Goal: Information Seeking & Learning: Learn about a topic

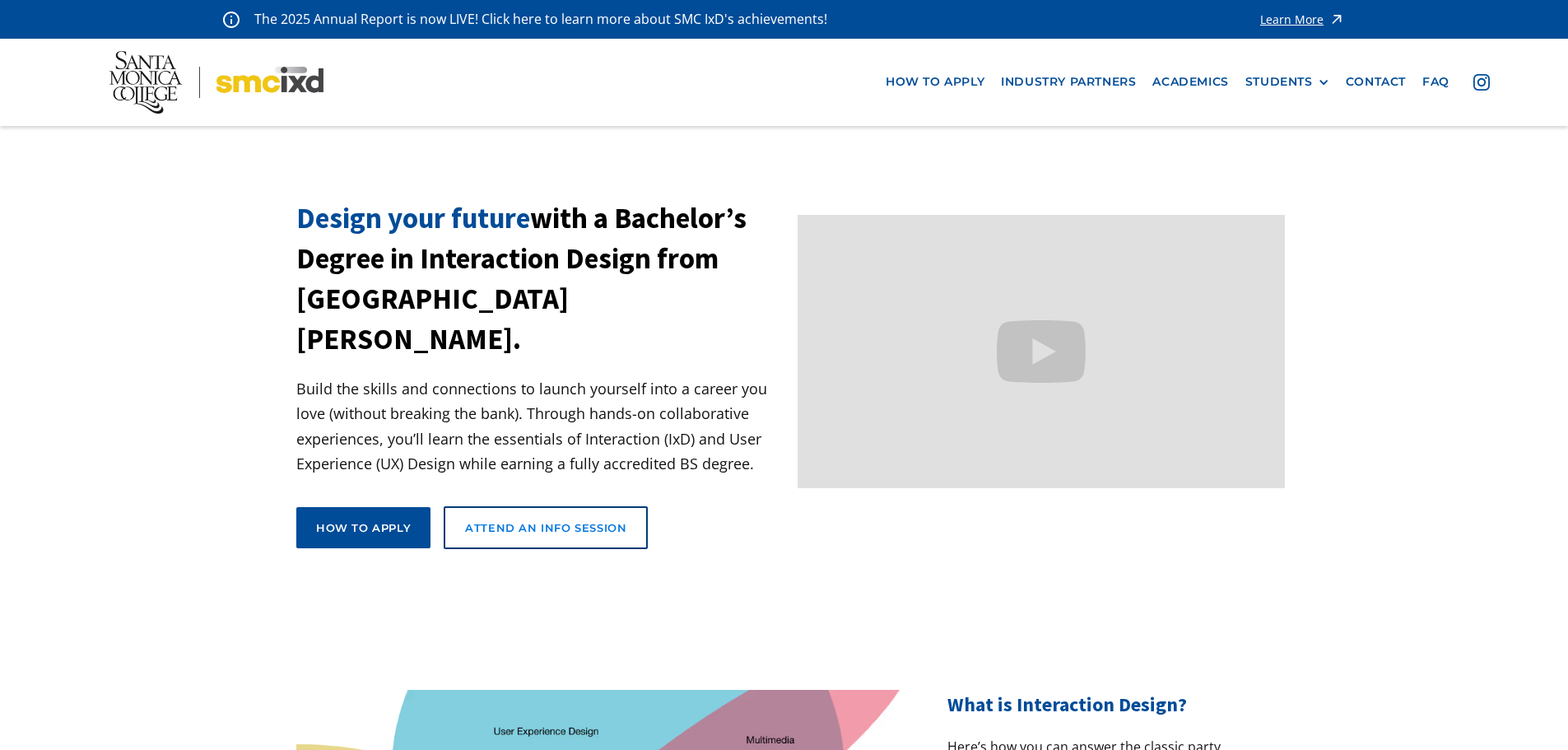
click at [553, 506] on link "Attend an Info Session" at bounding box center [546, 528] width 204 height 43
click at [1089, 85] on link "industry partners" at bounding box center [1068, 81] width 151 height 30
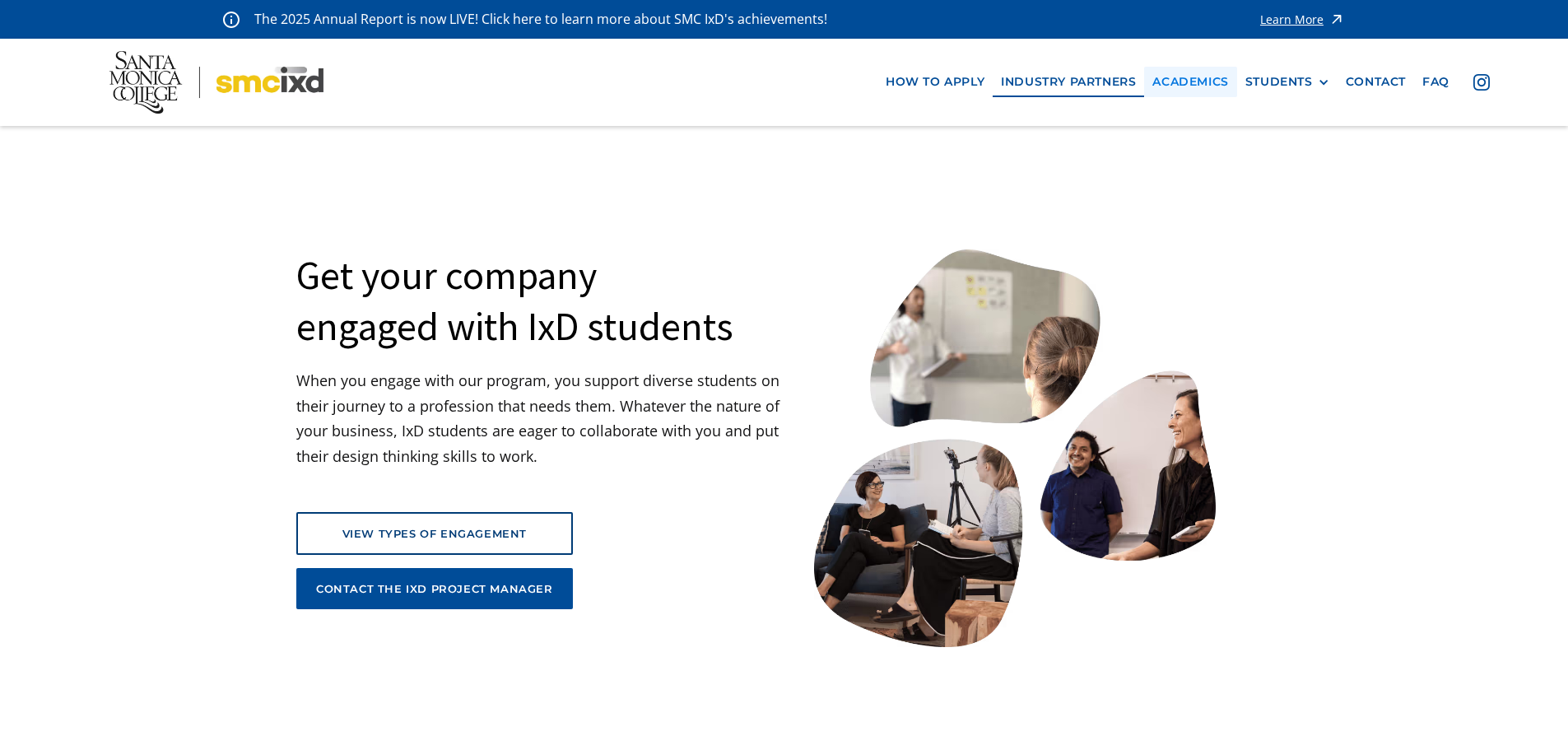
click at [1211, 81] on link "Academics" at bounding box center [1190, 81] width 93 height 30
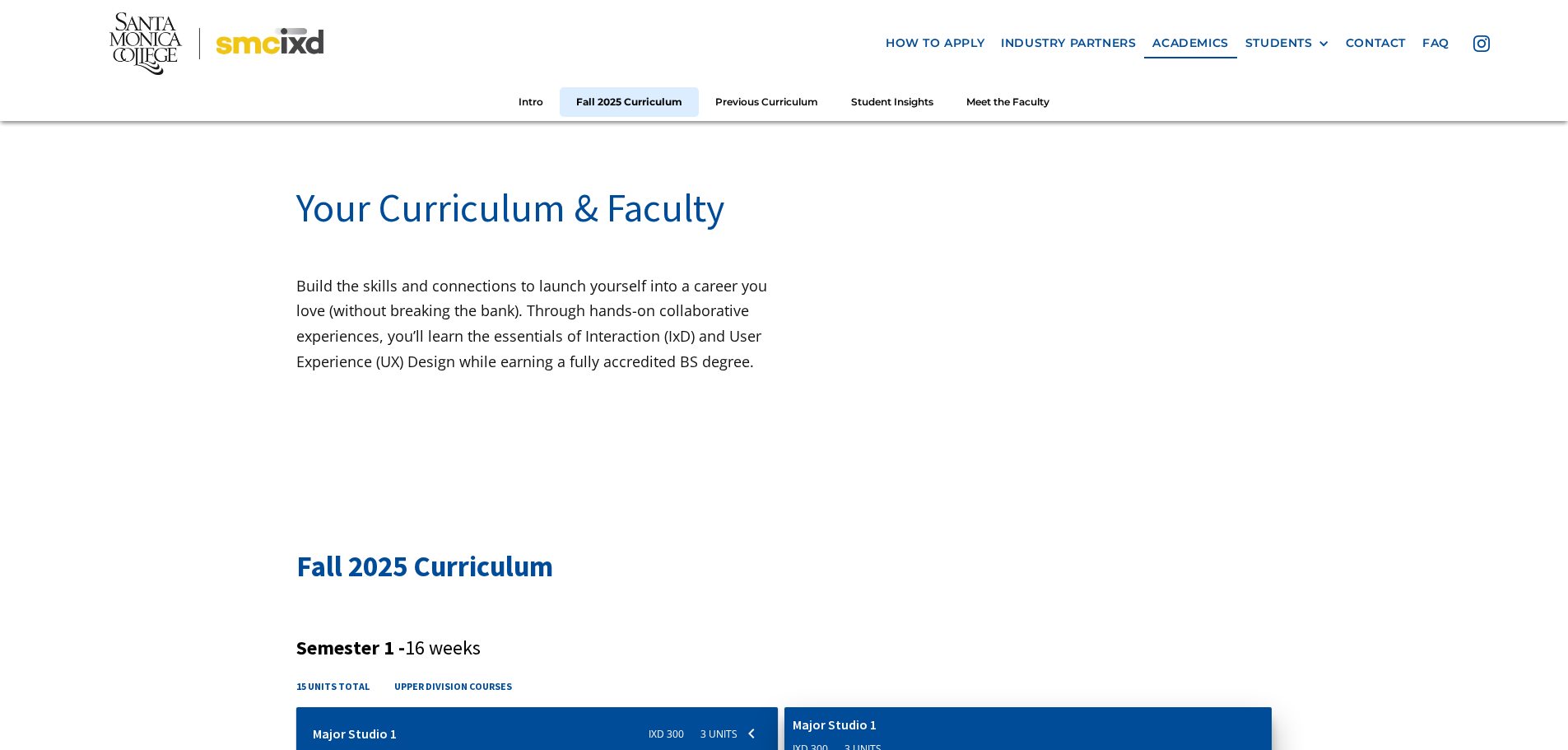
scroll to position [494, 0]
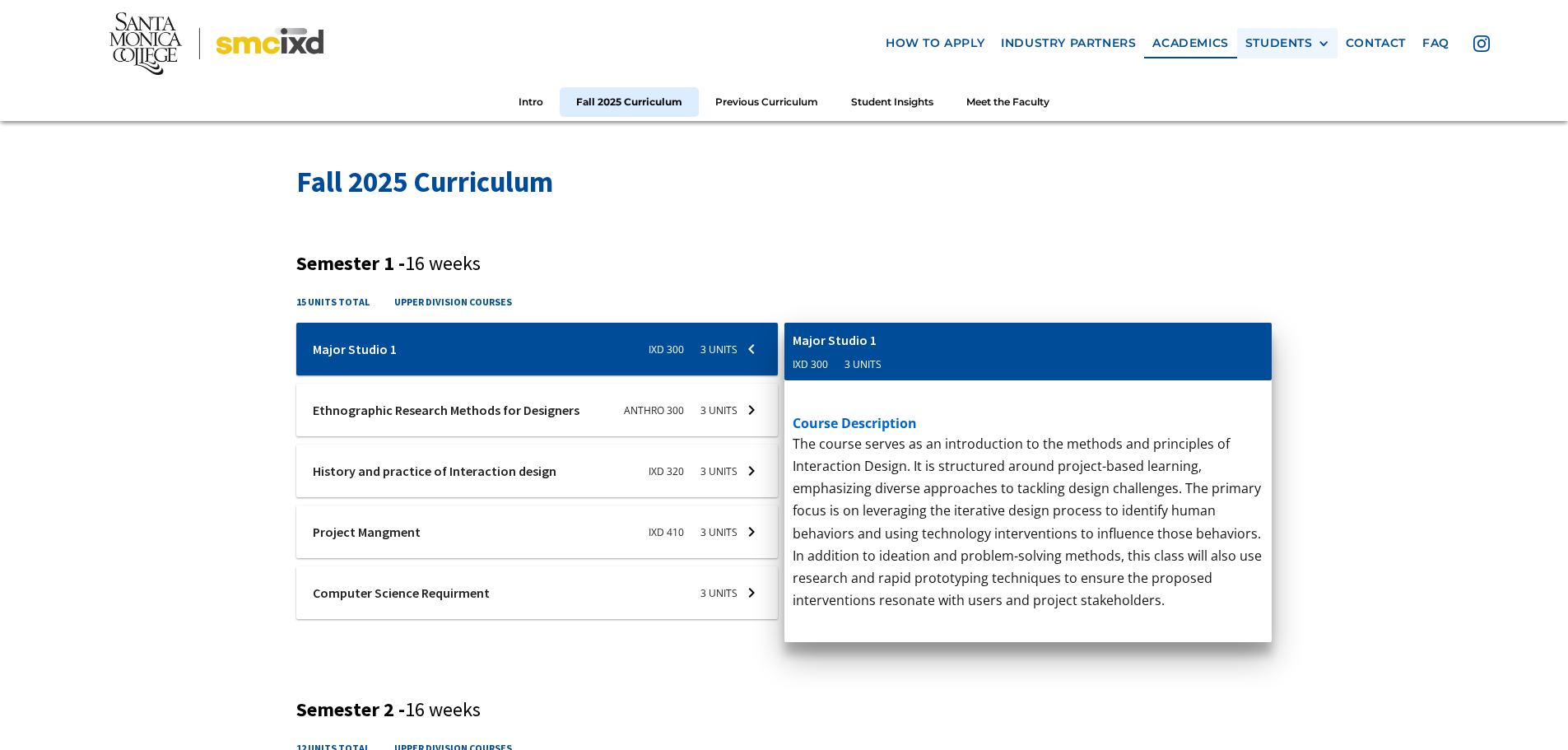
click at [1279, 52] on div "STUDENTS PROspective Students GRAD SHOW 2023 Current Students Alumni" at bounding box center [1288, 42] width 100 height 30
click at [1279, 46] on div "STUDENTS" at bounding box center [1279, 43] width 67 height 14
drag, startPoint x: 1277, startPoint y: 51, endPoint x: 1284, endPoint y: 41, distance: 12.2
click at [1274, 50] on div "STUDENTS PROspective Students GRAD SHOW 2023 Current Students Alumni" at bounding box center [1288, 42] width 100 height 30
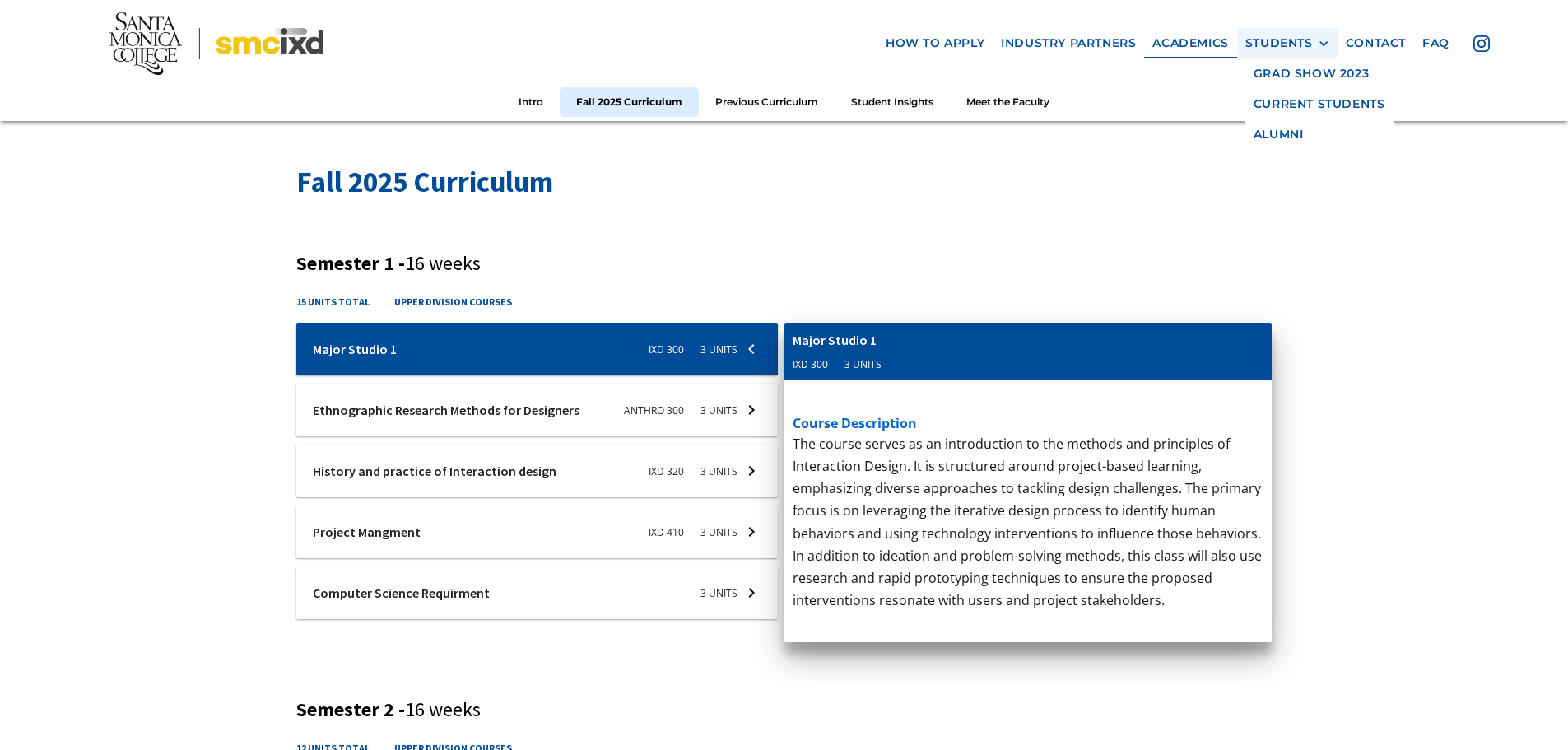
click at [1287, 41] on div "STUDENTS" at bounding box center [1279, 43] width 67 height 14
click at [1281, 51] on div "STUDENTS PROspective Students GRAD SHOW 2023 Current Students Alumni" at bounding box center [1288, 42] width 100 height 30
click at [1285, 55] on div "STUDENTS PROspective Students GRAD SHOW 2023 Current Students Alumni" at bounding box center [1288, 42] width 100 height 30
click at [1306, 40] on div "STUDENTS" at bounding box center [1279, 43] width 67 height 14
click at [1309, 80] on link "GRAD SHOW 2023" at bounding box center [1319, 74] width 148 height 30
